Goal: Use online tool/utility: Use online tool/utility

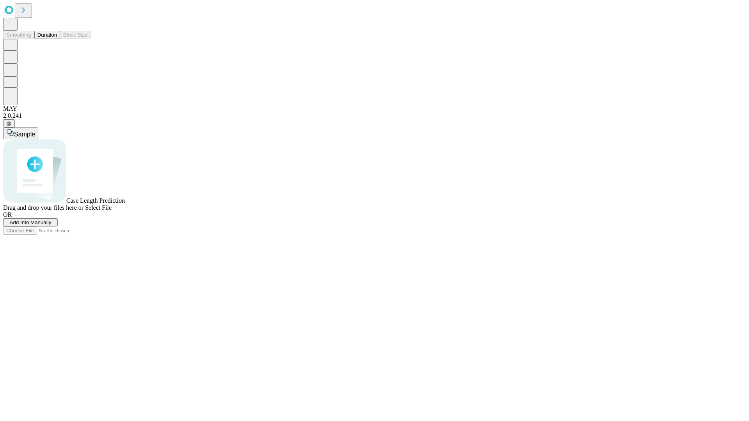
click at [57, 39] on button "Duration" at bounding box center [47, 35] width 26 height 8
click at [112, 211] on span "Select File" at bounding box center [98, 207] width 27 height 7
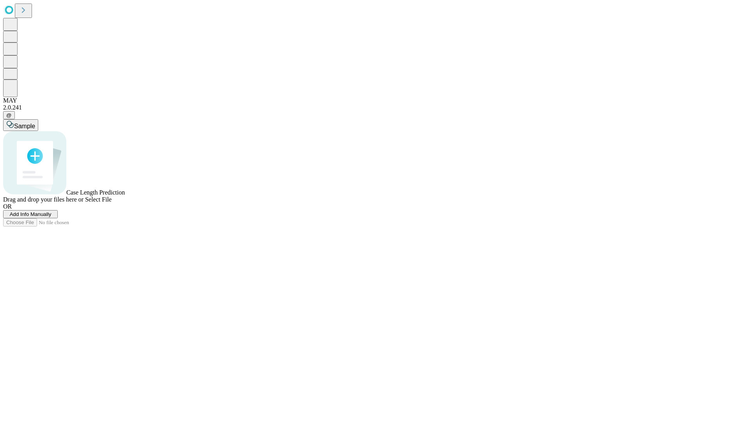
click at [112, 203] on span "Select File" at bounding box center [98, 199] width 27 height 7
